Goal: Check status

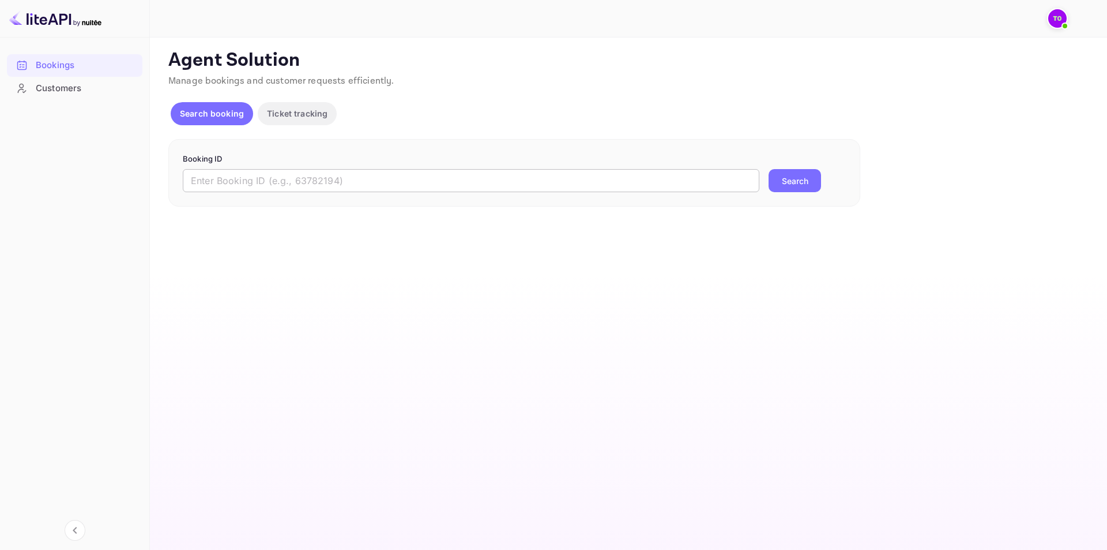
click at [502, 184] on input "text" at bounding box center [471, 180] width 577 height 23
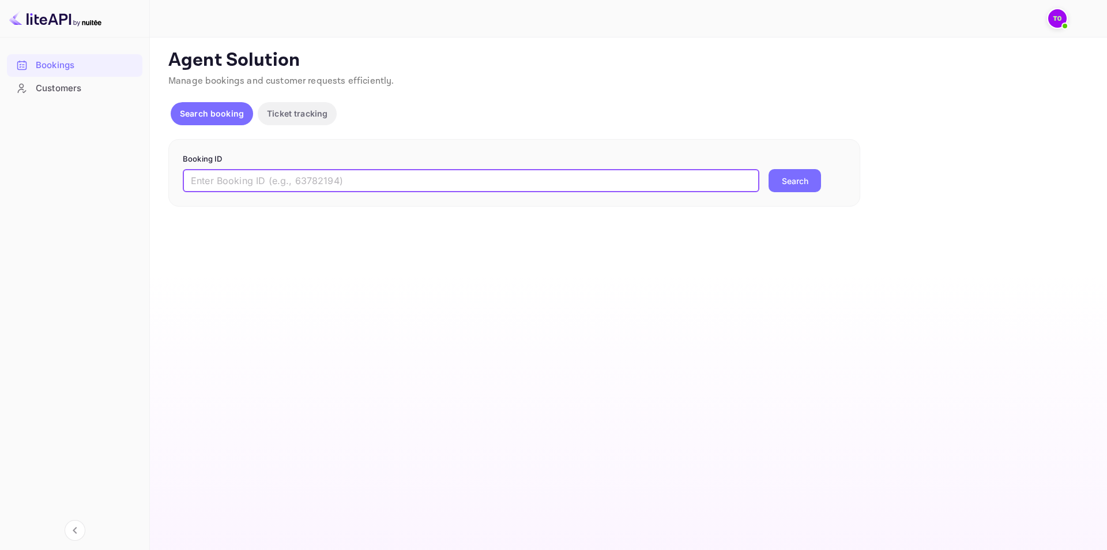
paste input "4933349"
type input "4933349"
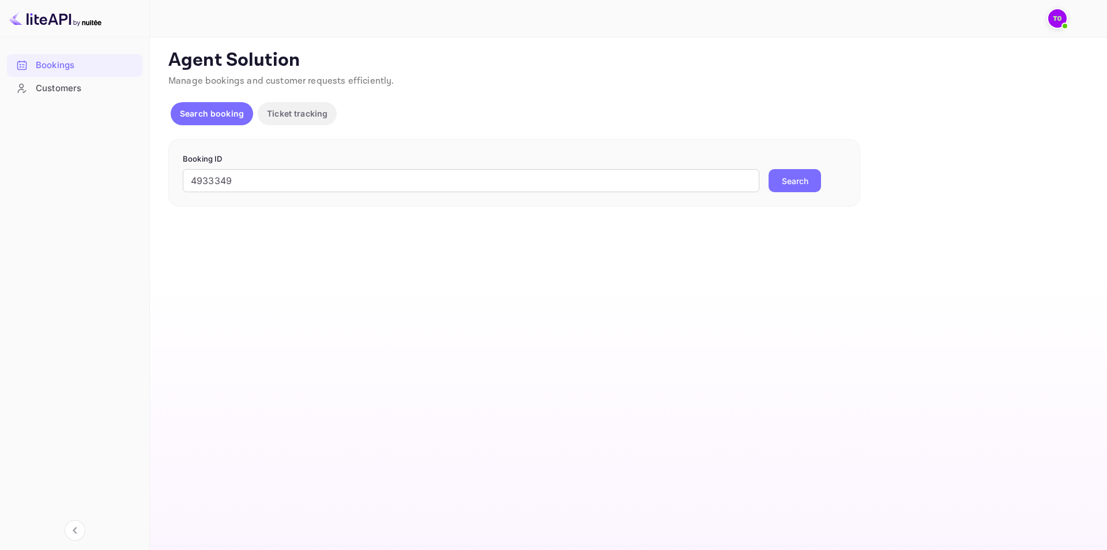
click at [806, 187] on button "Search" at bounding box center [795, 180] width 52 height 23
click at [796, 114] on div "Search booking Ticket tracking" at bounding box center [627, 116] width 918 height 28
click at [787, 99] on div "Agent Solution Manage bookings and customer requests efficiently. Search bookin…" at bounding box center [627, 134] width 918 height 171
click at [1059, 13] on img at bounding box center [1057, 18] width 18 height 18
click at [954, 58] on p "Traveloka3PS 02" at bounding box center [983, 52] width 74 height 13
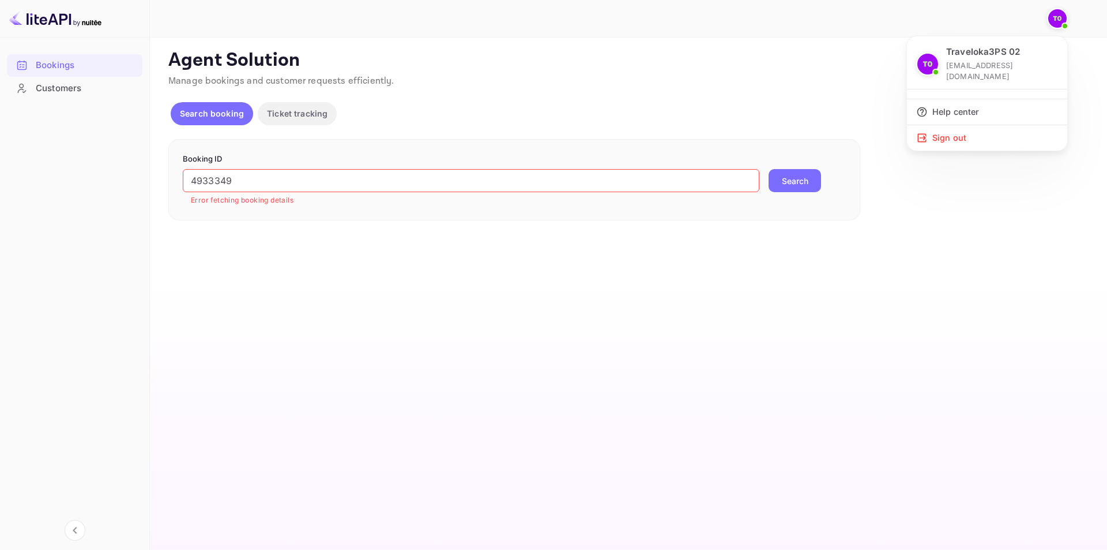
click at [926, 54] on img at bounding box center [927, 64] width 21 height 21
click at [983, 58] on p "Traveloka3PS 02" at bounding box center [983, 52] width 74 height 13
click at [987, 56] on body "Bookings Customers Now you can check your travel website directly from the link…" at bounding box center [553, 275] width 1107 height 550
click at [50, 17] on div at bounding box center [553, 275] width 1107 height 550
click at [80, 21] on div "Traveloka3PS 02 [EMAIL_ADDRESS][DOMAIN_NAME] Help center Sign out" at bounding box center [553, 275] width 1107 height 550
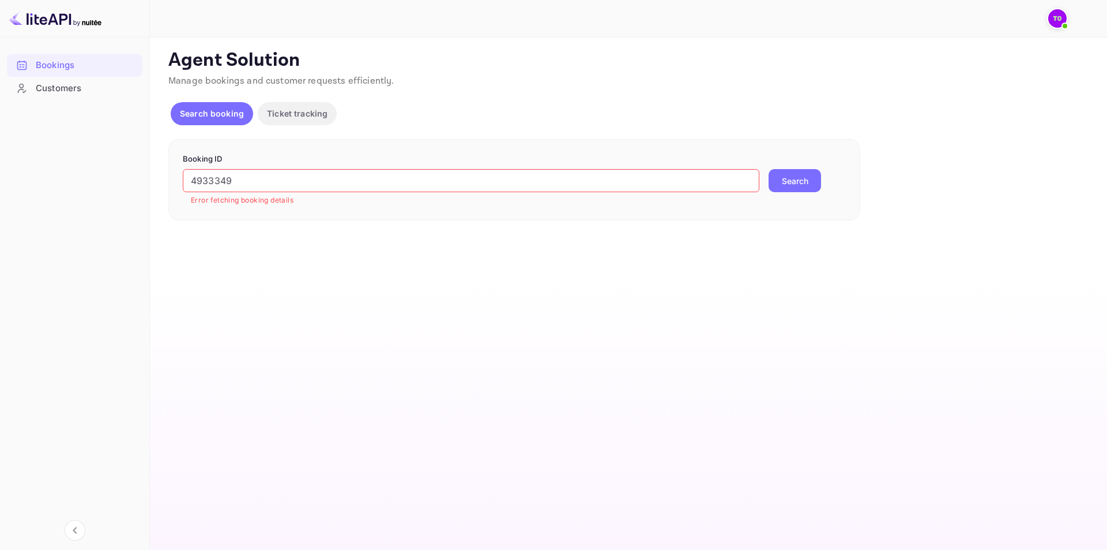
click at [94, 24] on img at bounding box center [55, 18] width 92 height 18
click at [65, 22] on img at bounding box center [55, 18] width 92 height 18
drag, startPoint x: 501, startPoint y: 116, endPoint x: 479, endPoint y: 99, distance: 27.9
click at [479, 99] on div "Agent Solution Manage bookings and customer requests efficiently. Search bookin…" at bounding box center [627, 134] width 918 height 171
click at [483, 184] on input "4933349" at bounding box center [471, 180] width 577 height 23
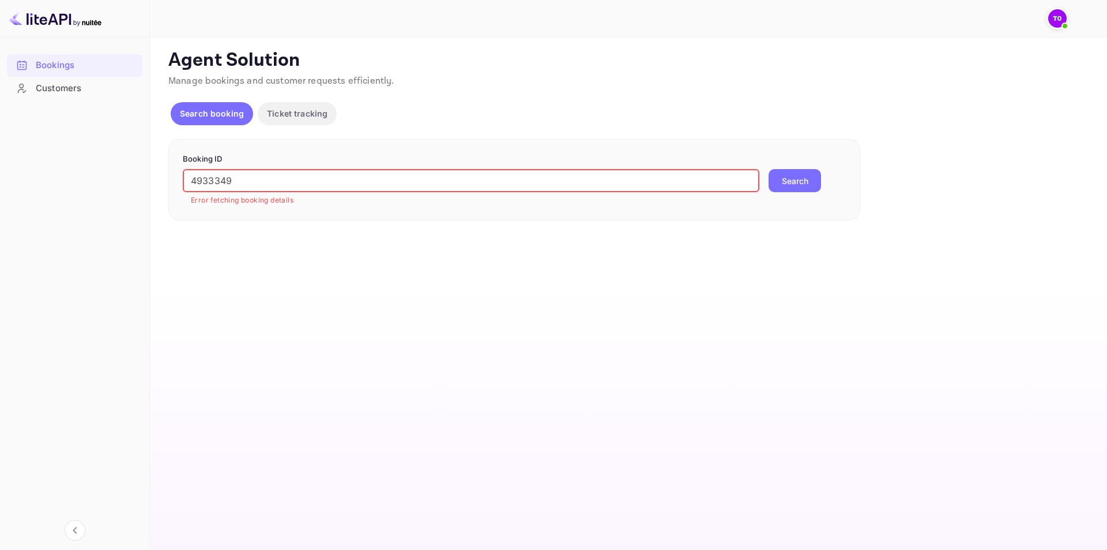
click at [305, 111] on p "Ticket tracking" at bounding box center [297, 113] width 61 height 12
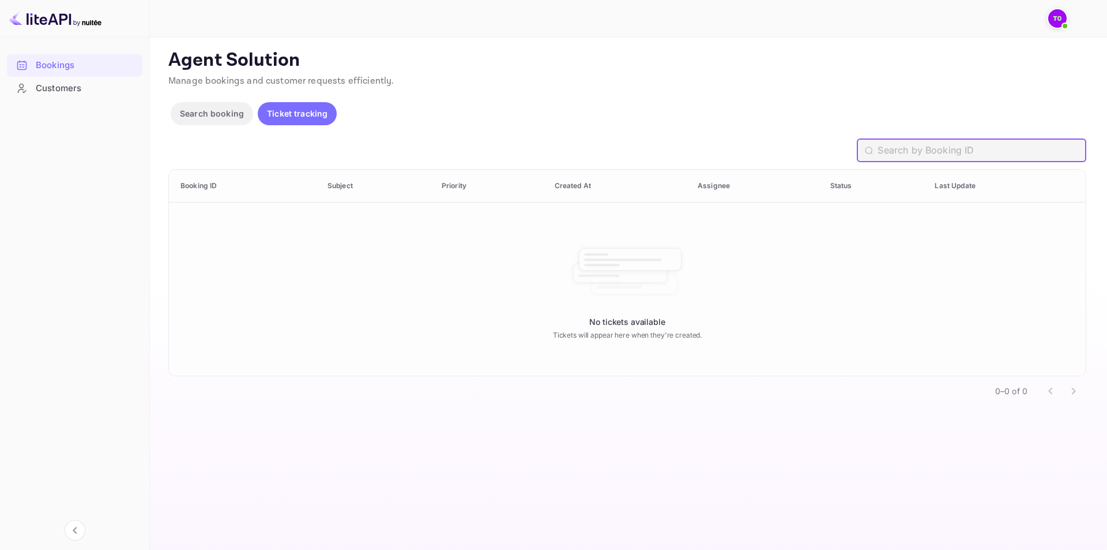
click at [986, 159] on input "text" at bounding box center [982, 150] width 209 height 23
paste input "4933349"
type input "4933349"
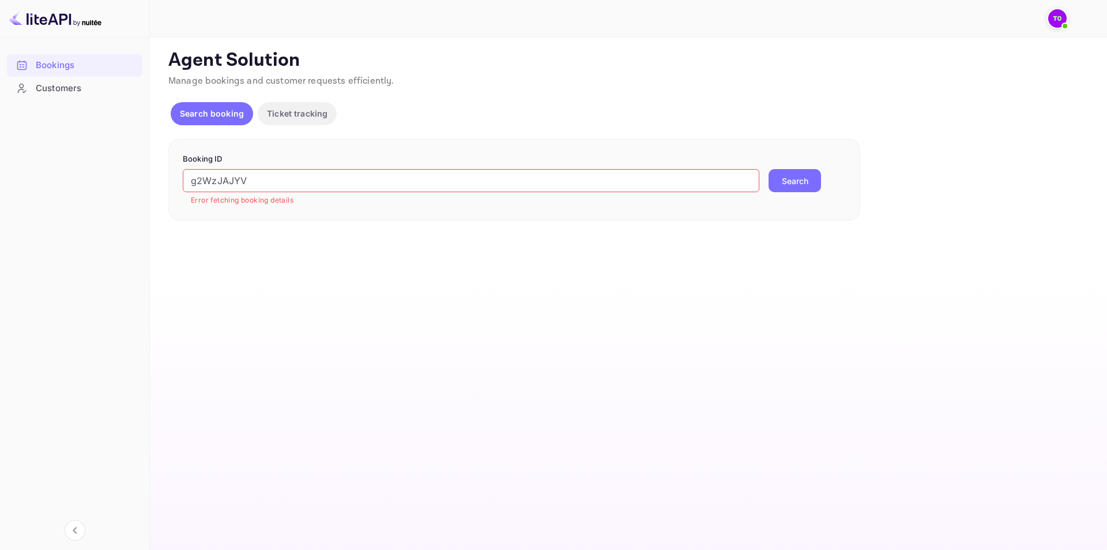
click at [307, 118] on p "Ticket tracking" at bounding box center [297, 113] width 61 height 12
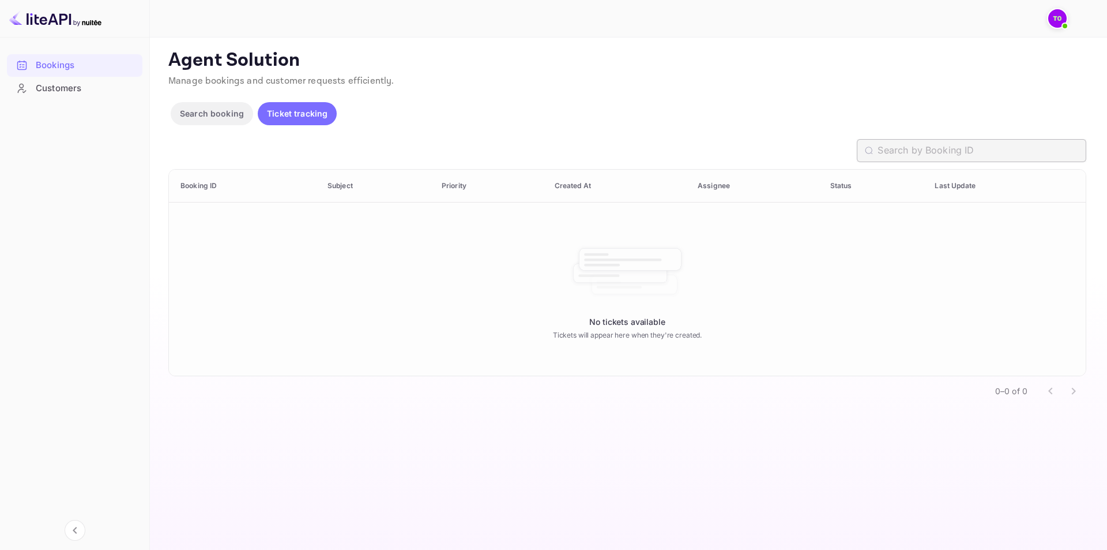
click at [898, 152] on input "text" at bounding box center [982, 150] width 209 height 23
paste input "g2WzJAJYV"
type input "g2WzJAJYV"
click at [642, 99] on div "Agent Solution Manage bookings and customer requests efficiently. Search bookin…" at bounding box center [627, 227] width 918 height 357
click at [51, 92] on div "Customers" at bounding box center [86, 88] width 101 height 13
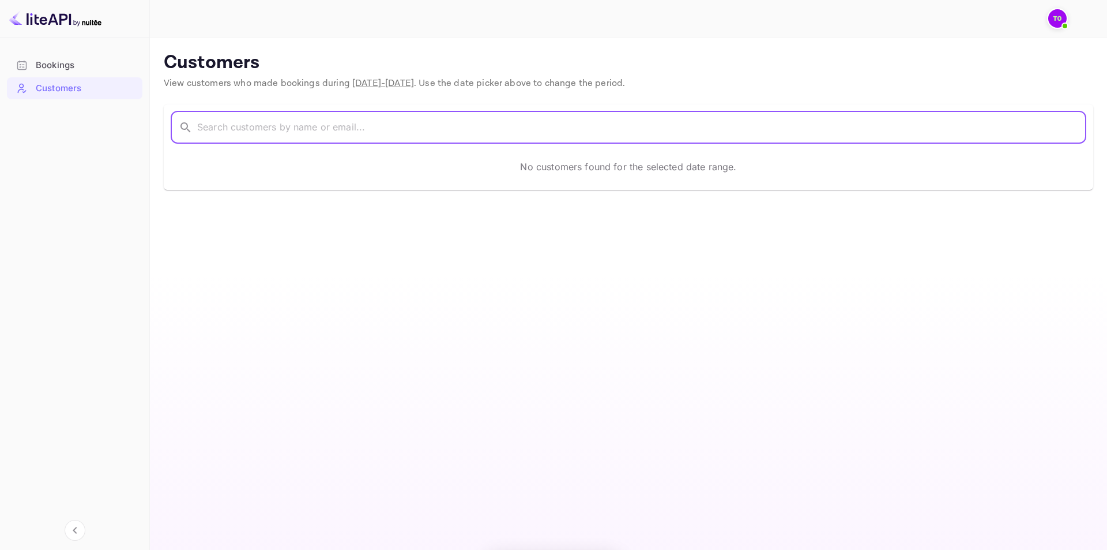
click at [771, 130] on input "text" at bounding box center [641, 127] width 889 height 32
paste input "g2WzJAJYV"
type input "g2WzJAJYV"
click at [95, 69] on div "Bookings" at bounding box center [86, 65] width 101 height 13
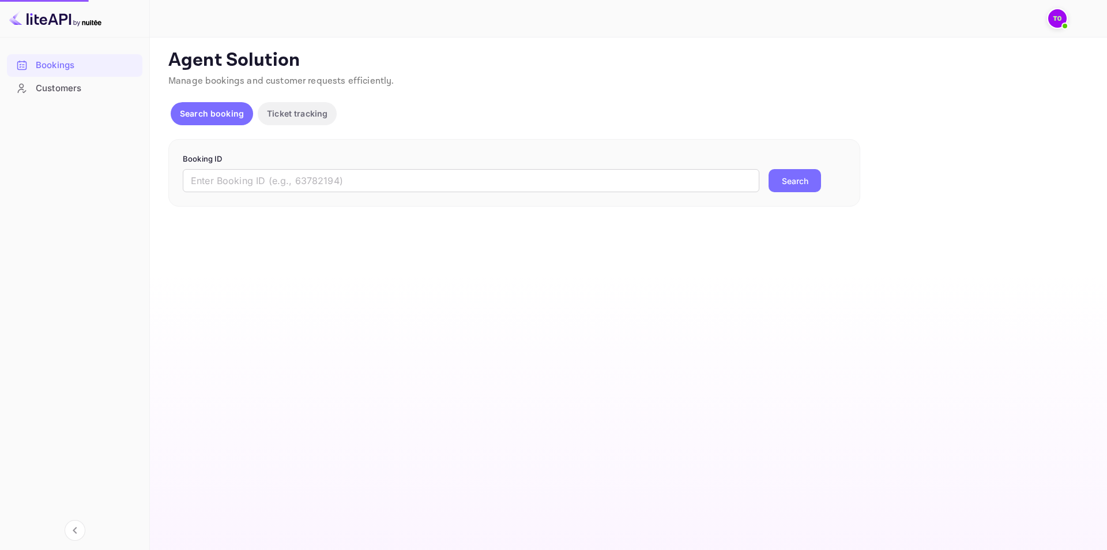
click at [313, 139] on div "Booking ID ​ Search" at bounding box center [514, 173] width 692 height 68
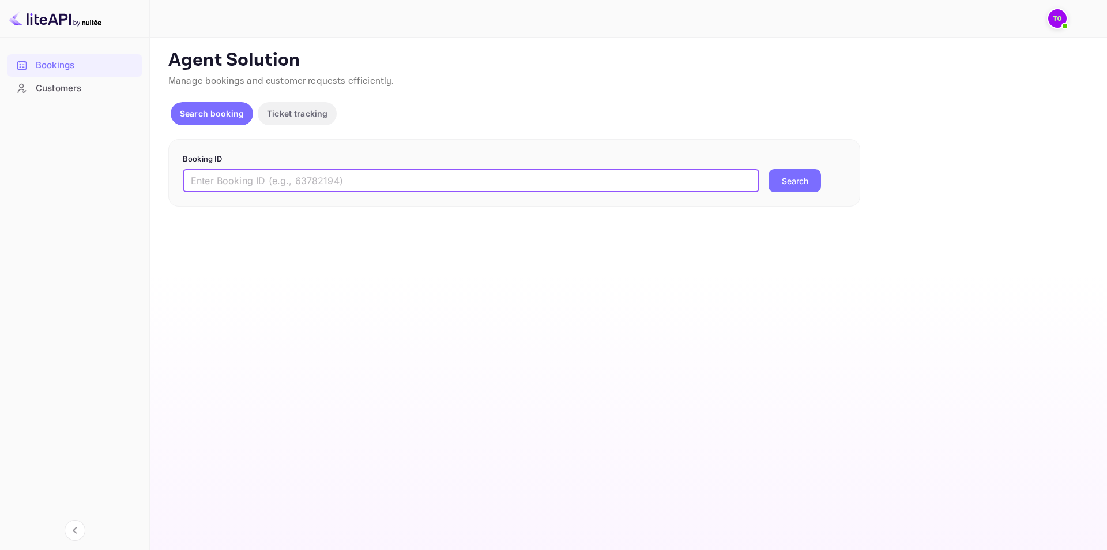
click at [313, 179] on input "text" at bounding box center [471, 180] width 577 height 23
paste input "g2WzJAJYV"
type input "g2WzJAJYV"
click at [769, 169] on button "Search" at bounding box center [795, 180] width 52 height 23
